Goal: Entertainment & Leisure: Consume media (video, audio)

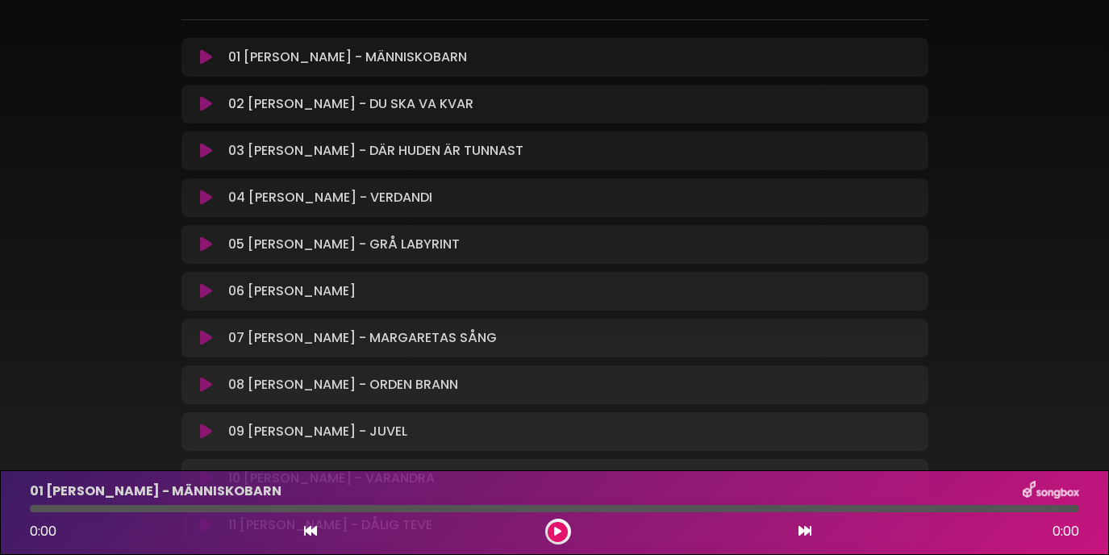
scroll to position [188, 0]
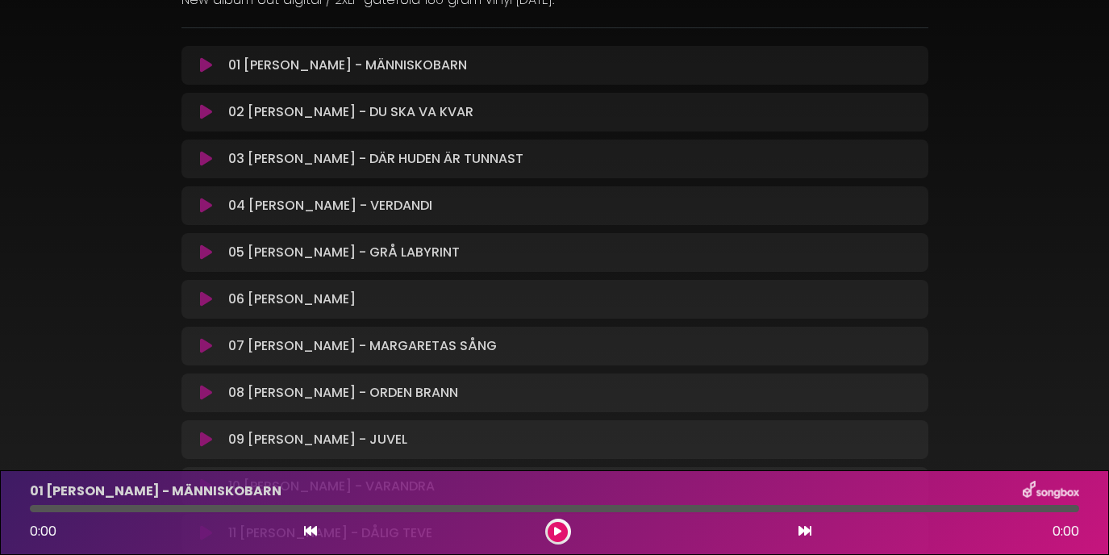
click at [208, 66] on icon at bounding box center [206, 65] width 12 height 16
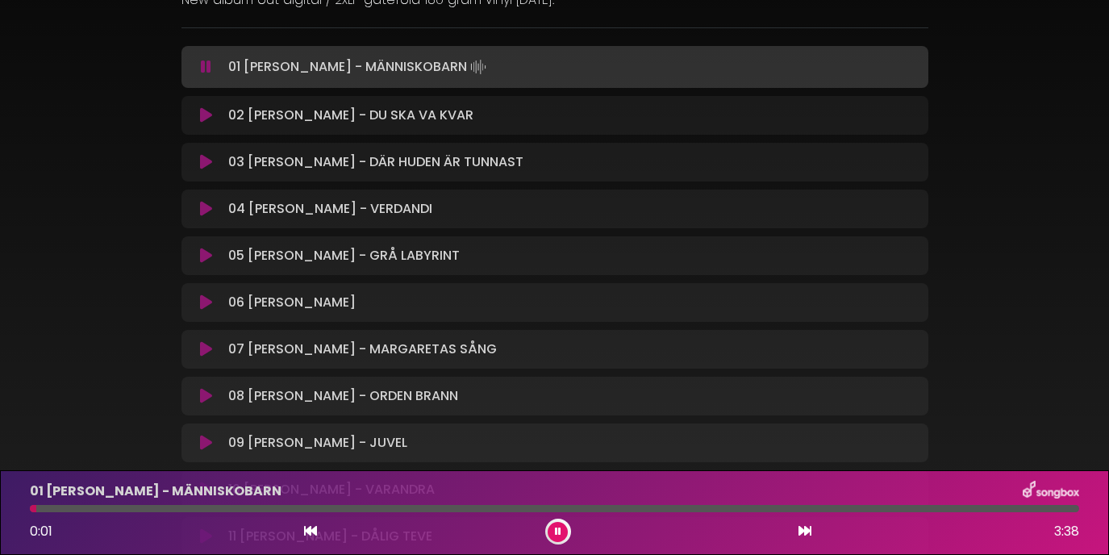
click at [206, 118] on icon at bounding box center [206, 115] width 12 height 16
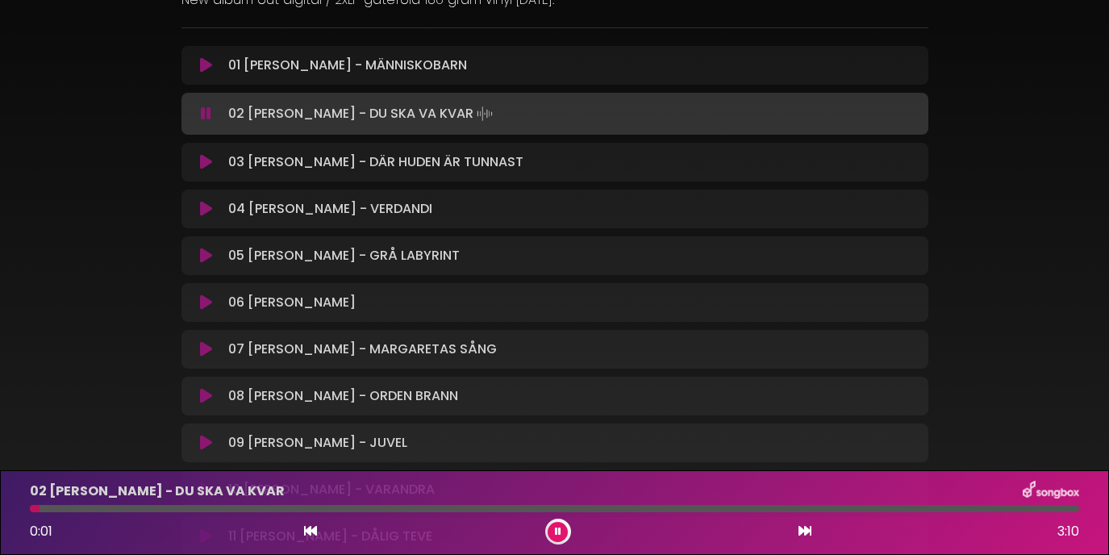
click at [205, 167] on icon at bounding box center [206, 162] width 12 height 16
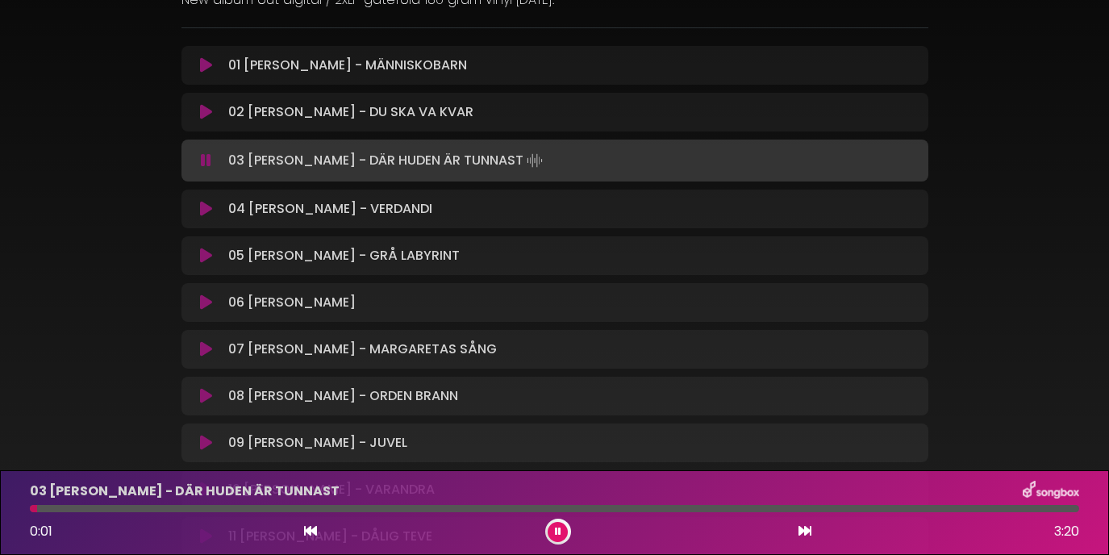
click at [203, 209] on icon at bounding box center [206, 209] width 12 height 16
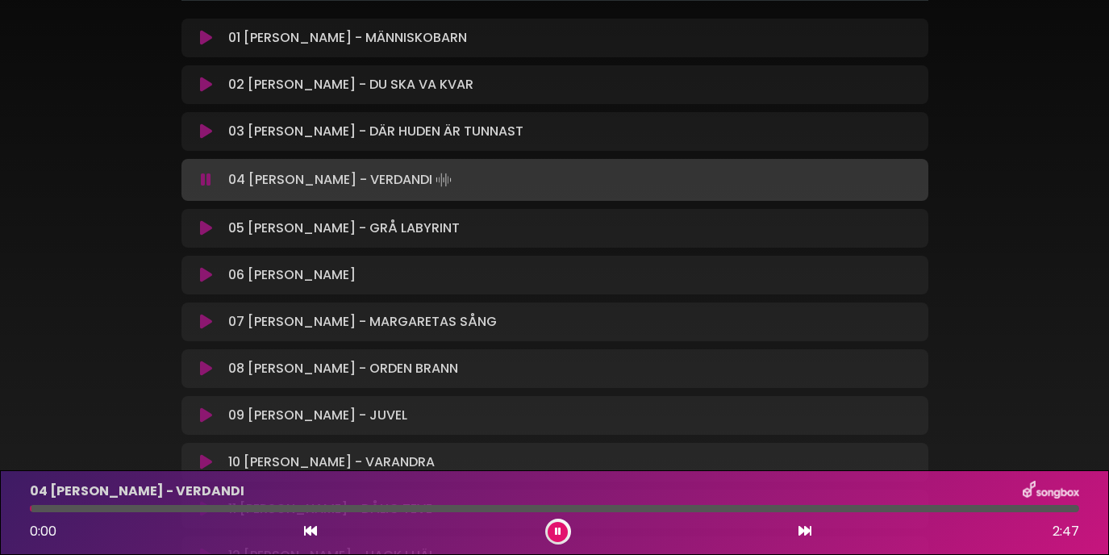
scroll to position [226, 0]
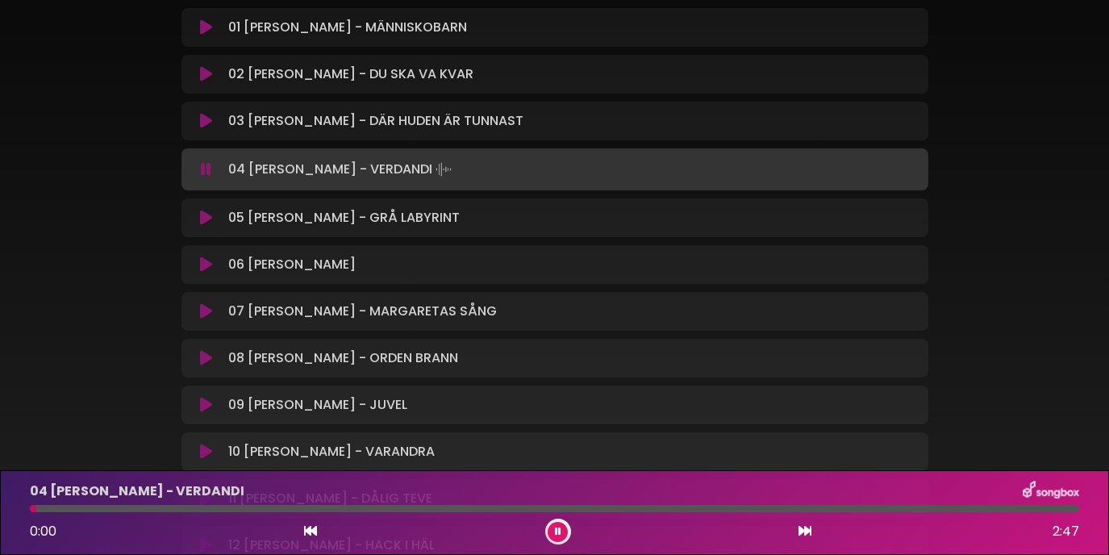
click at [203, 212] on icon at bounding box center [206, 218] width 12 height 16
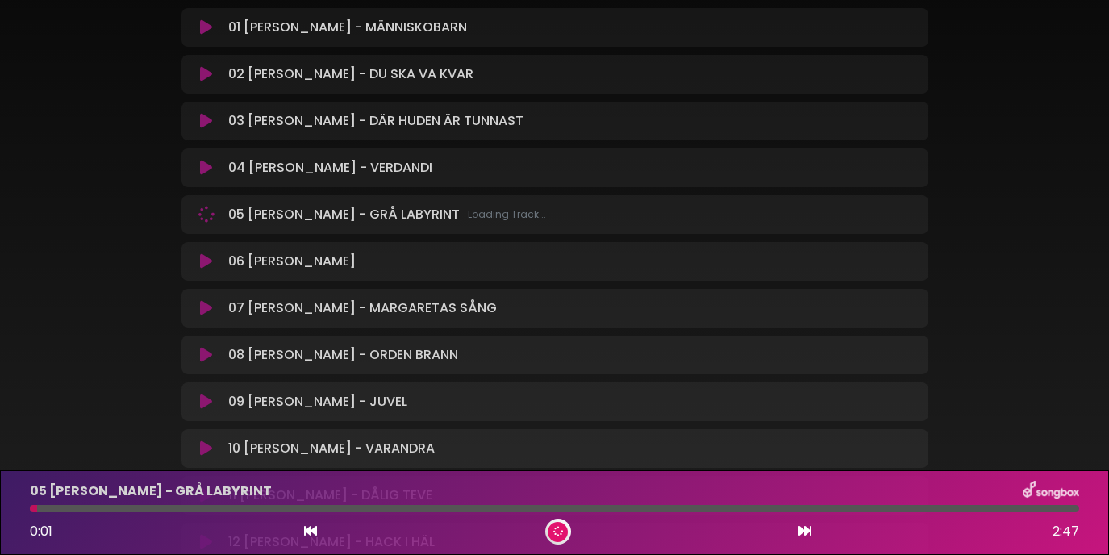
scroll to position [0, 0]
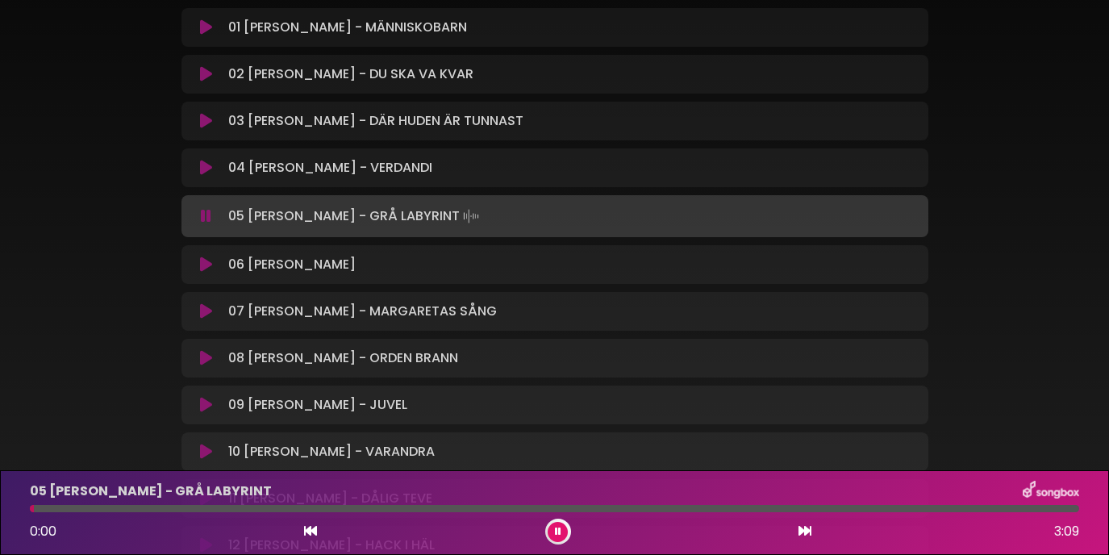
click at [205, 258] on icon at bounding box center [206, 265] width 12 height 16
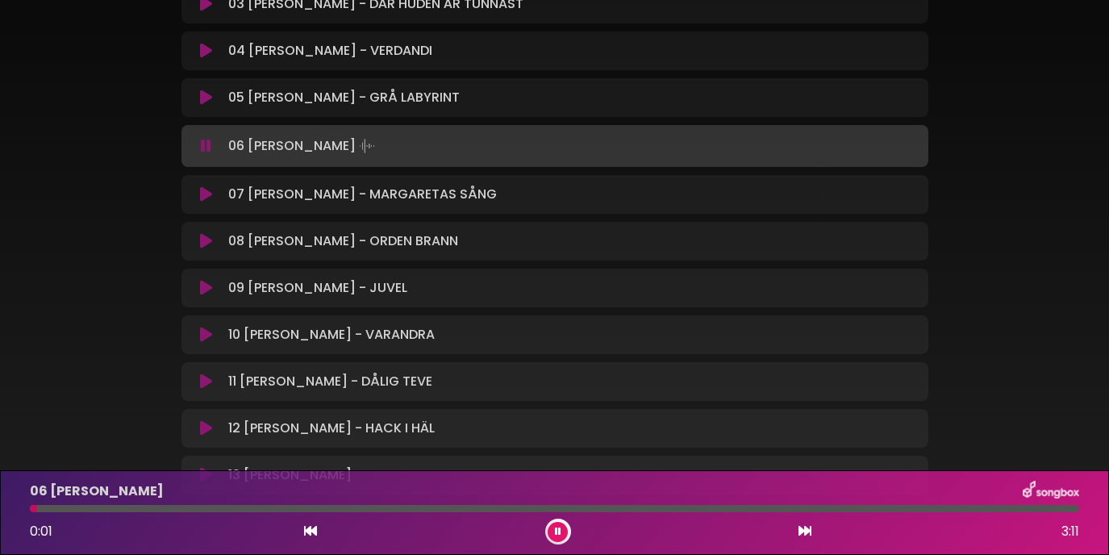
scroll to position [405, 0]
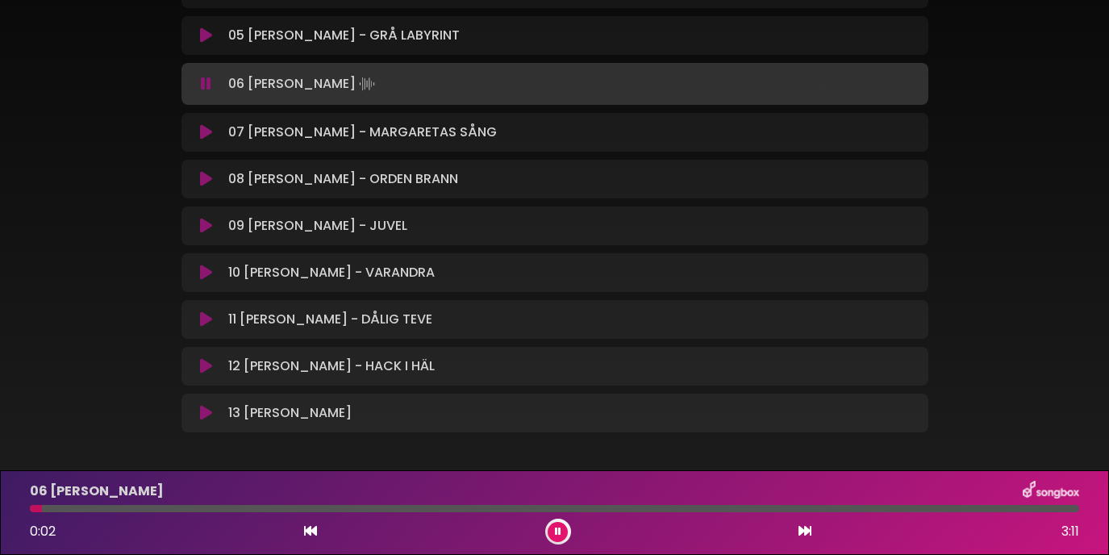
click at [206, 131] on icon at bounding box center [206, 132] width 12 height 16
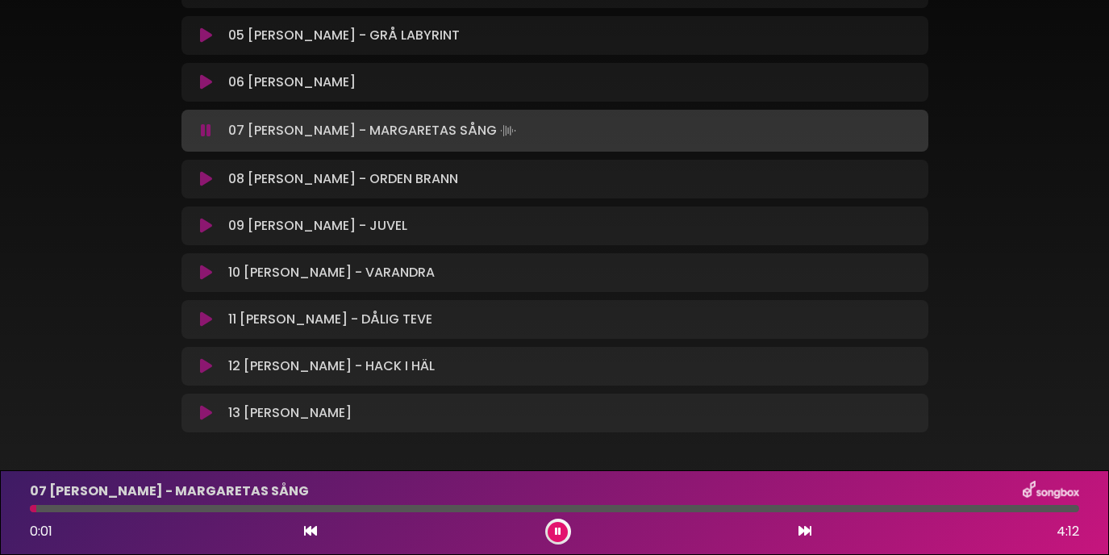
click at [202, 177] on icon at bounding box center [206, 179] width 12 height 16
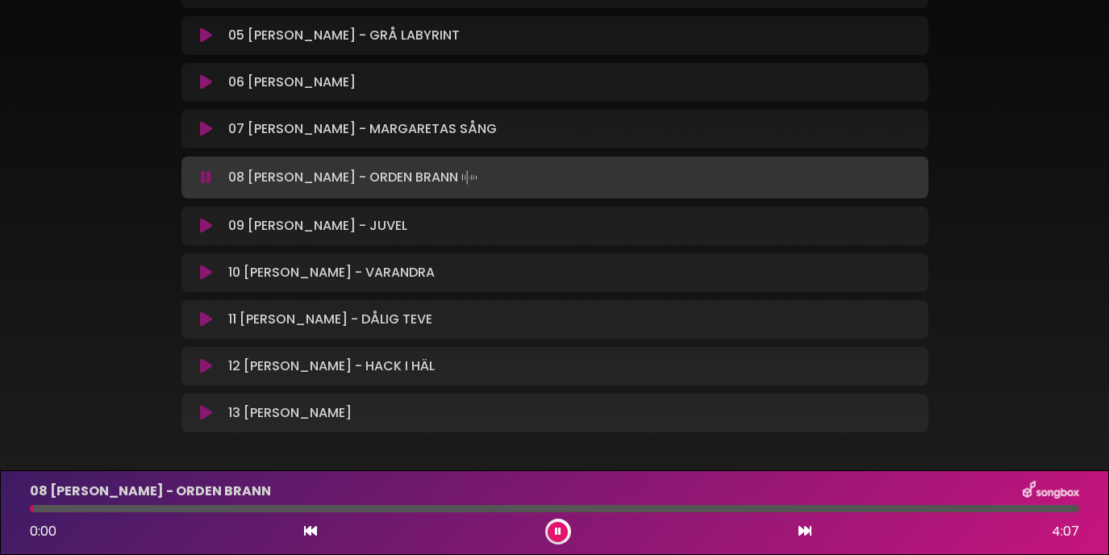
click at [204, 223] on icon at bounding box center [206, 226] width 12 height 16
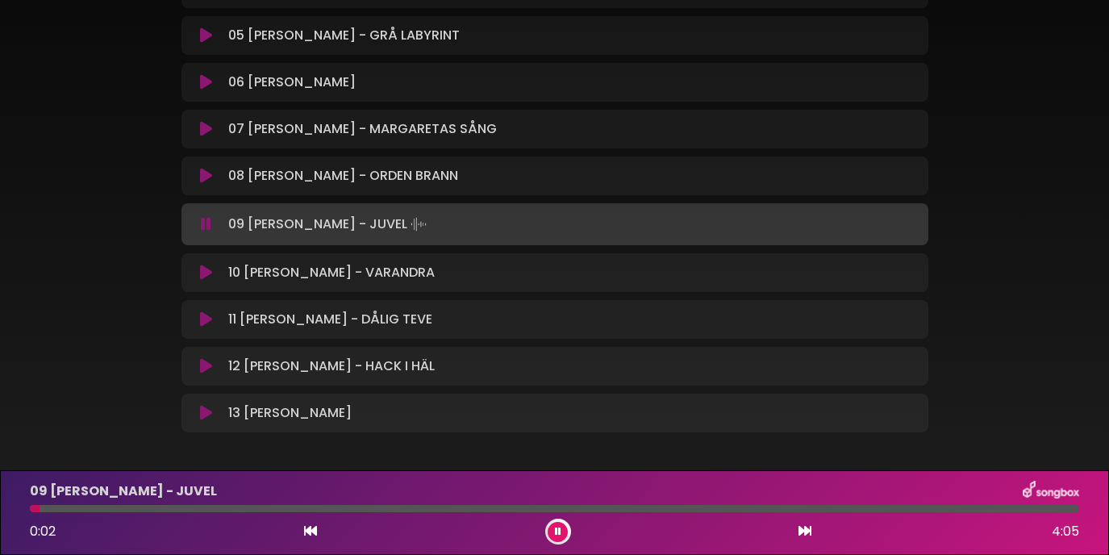
click at [204, 272] on icon at bounding box center [206, 273] width 12 height 16
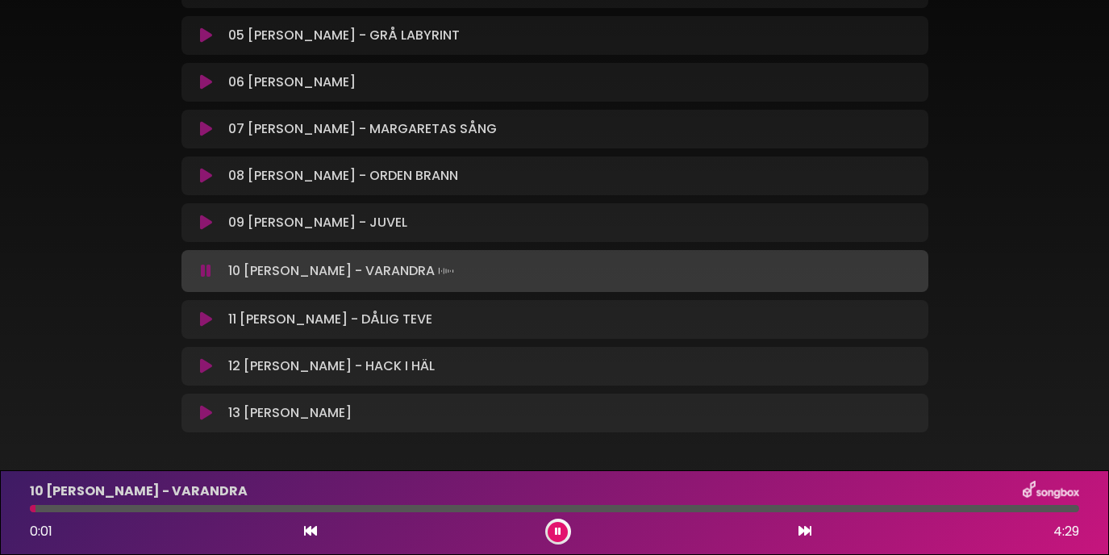
click at [204, 316] on icon at bounding box center [206, 319] width 12 height 16
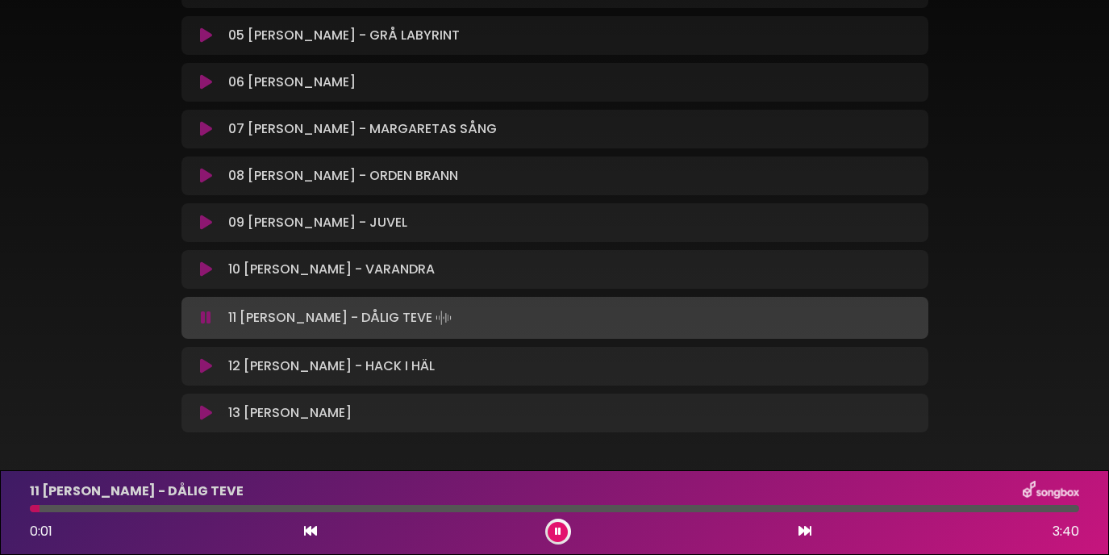
click at [205, 364] on icon at bounding box center [206, 366] width 12 height 16
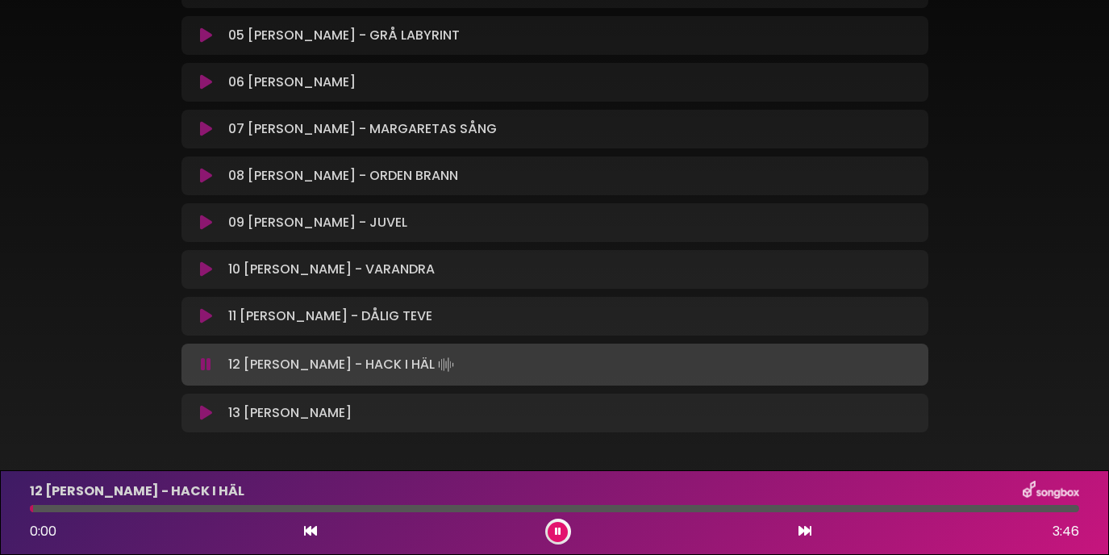
click at [202, 408] on icon at bounding box center [206, 413] width 12 height 16
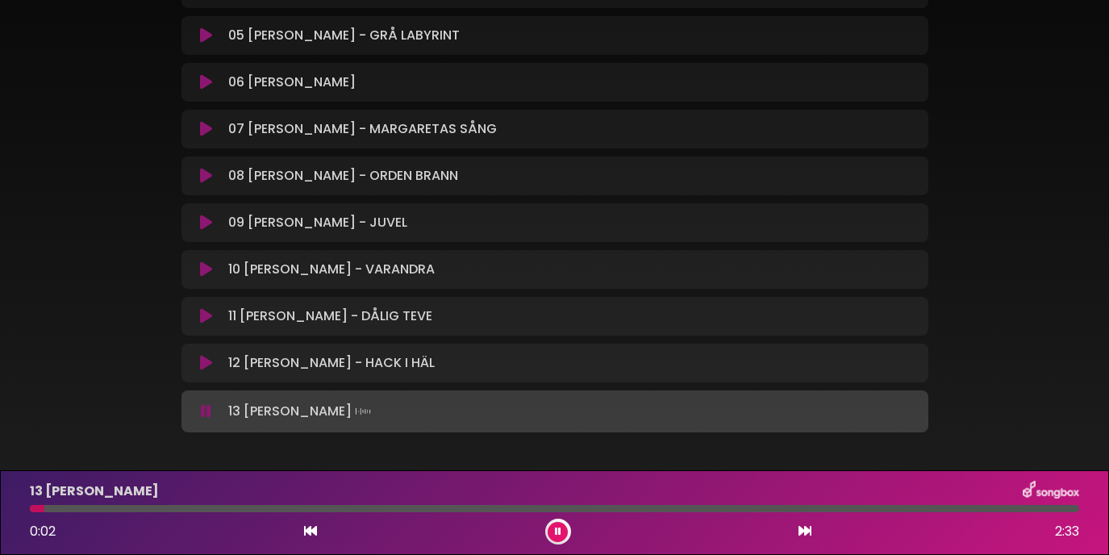
click at [556, 524] on button at bounding box center [558, 532] width 20 height 20
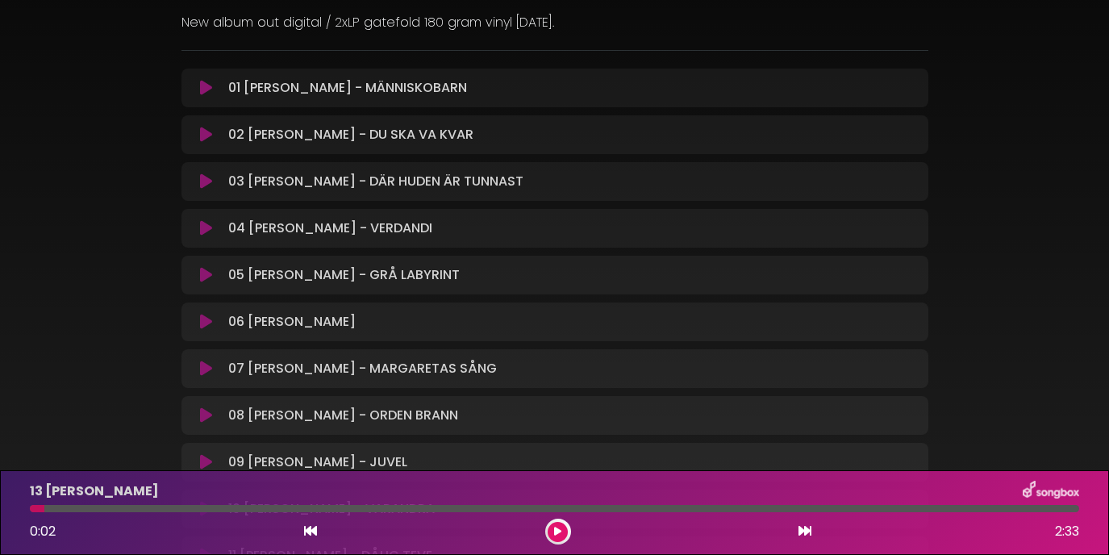
scroll to position [0, 0]
